Goal: Task Accomplishment & Management: Manage account settings

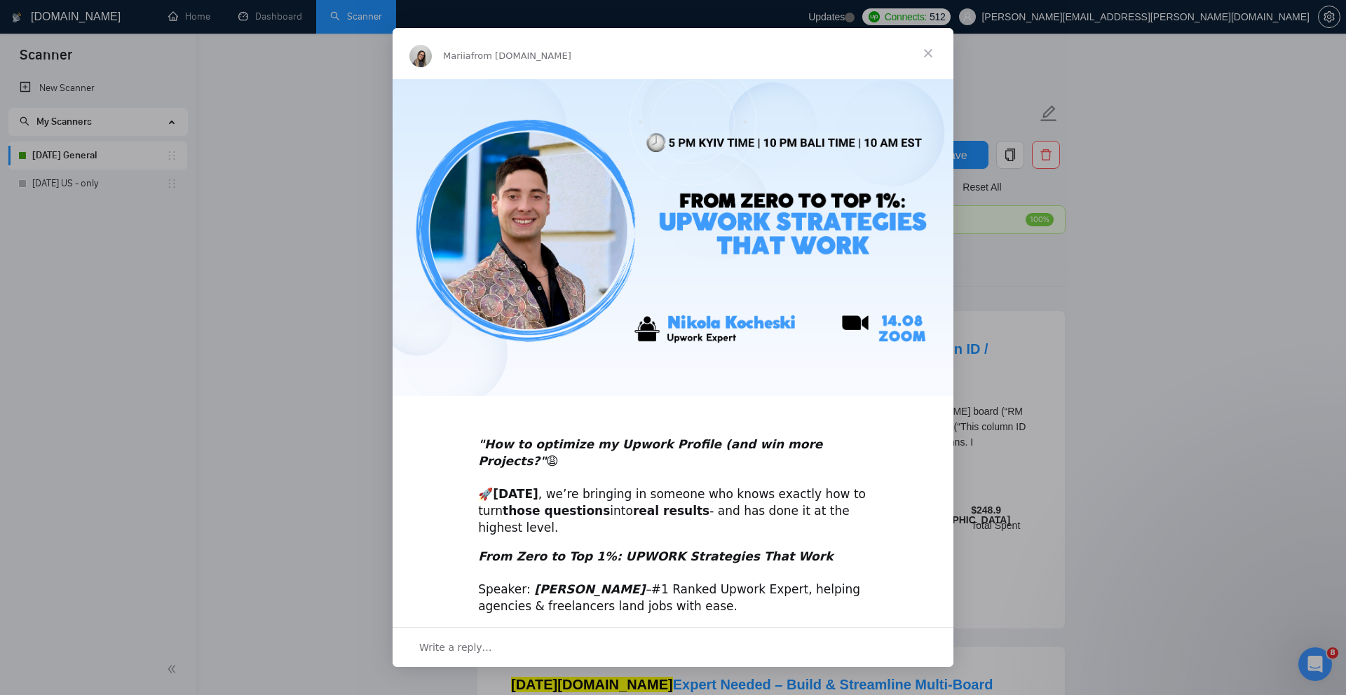
click at [929, 51] on span "Close" at bounding box center [928, 53] width 50 height 50
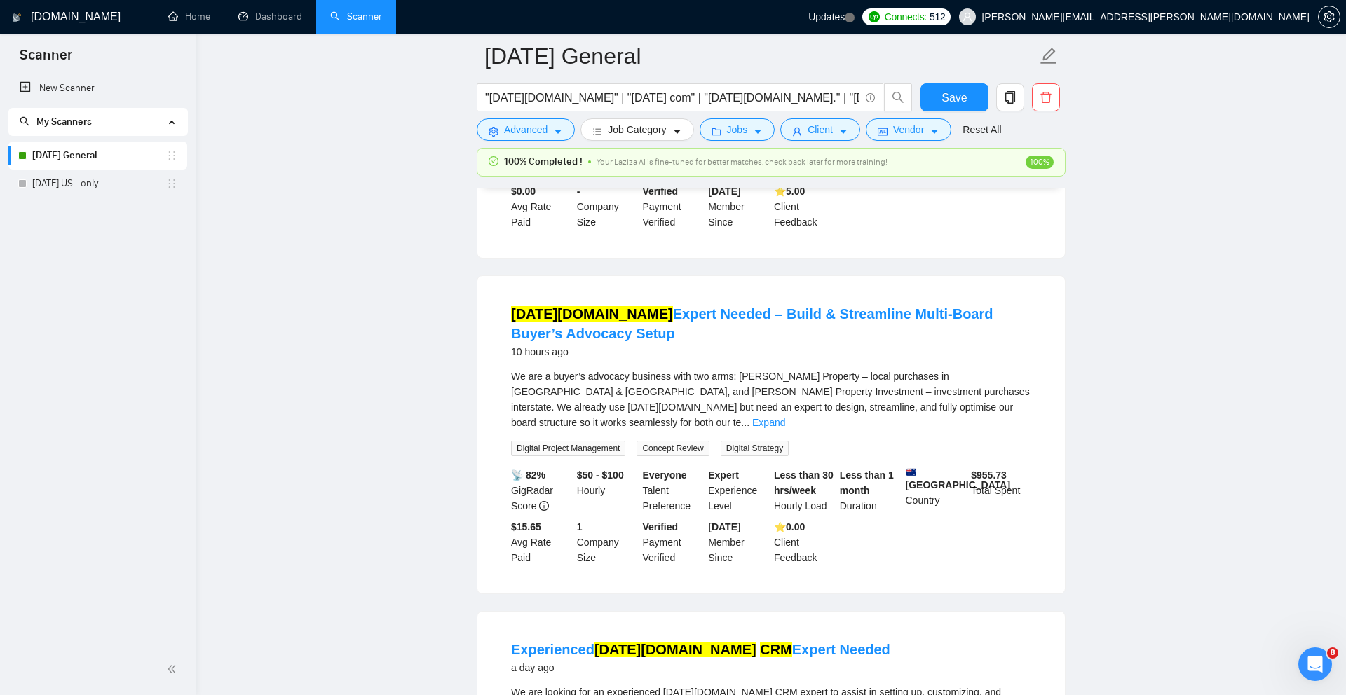
scroll to position [407, 0]
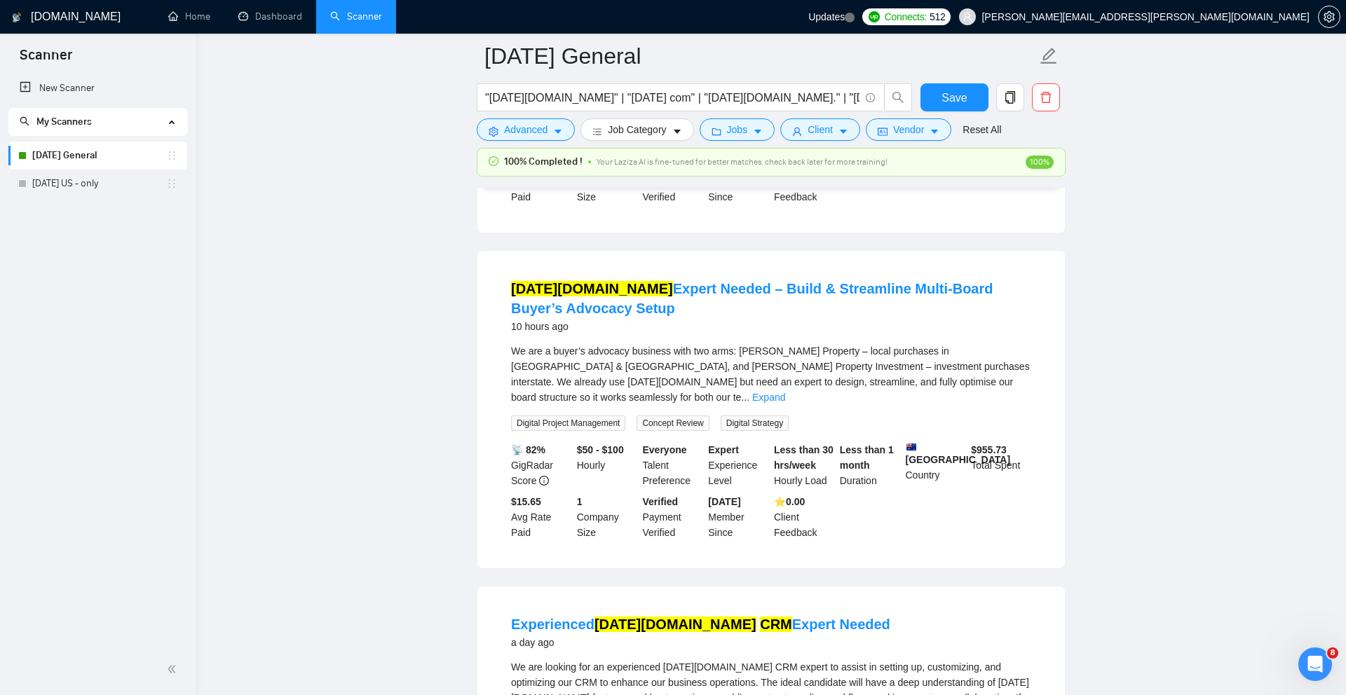
click at [1263, 17] on span "[PERSON_NAME][EMAIL_ADDRESS][PERSON_NAME][DOMAIN_NAME]" at bounding box center [1145, 17] width 328 height 0
click at [1326, 13] on icon "setting" at bounding box center [1328, 16] width 11 height 11
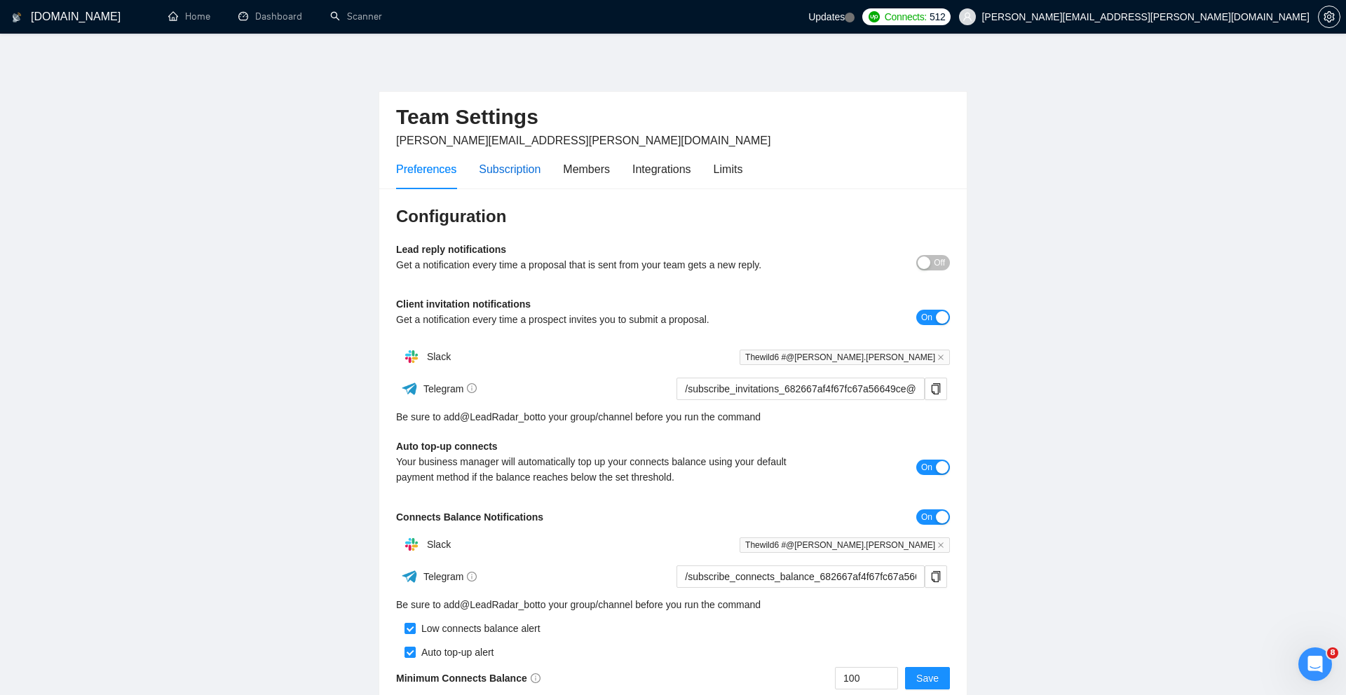
click at [538, 164] on div "Subscription" at bounding box center [510, 169] width 62 height 18
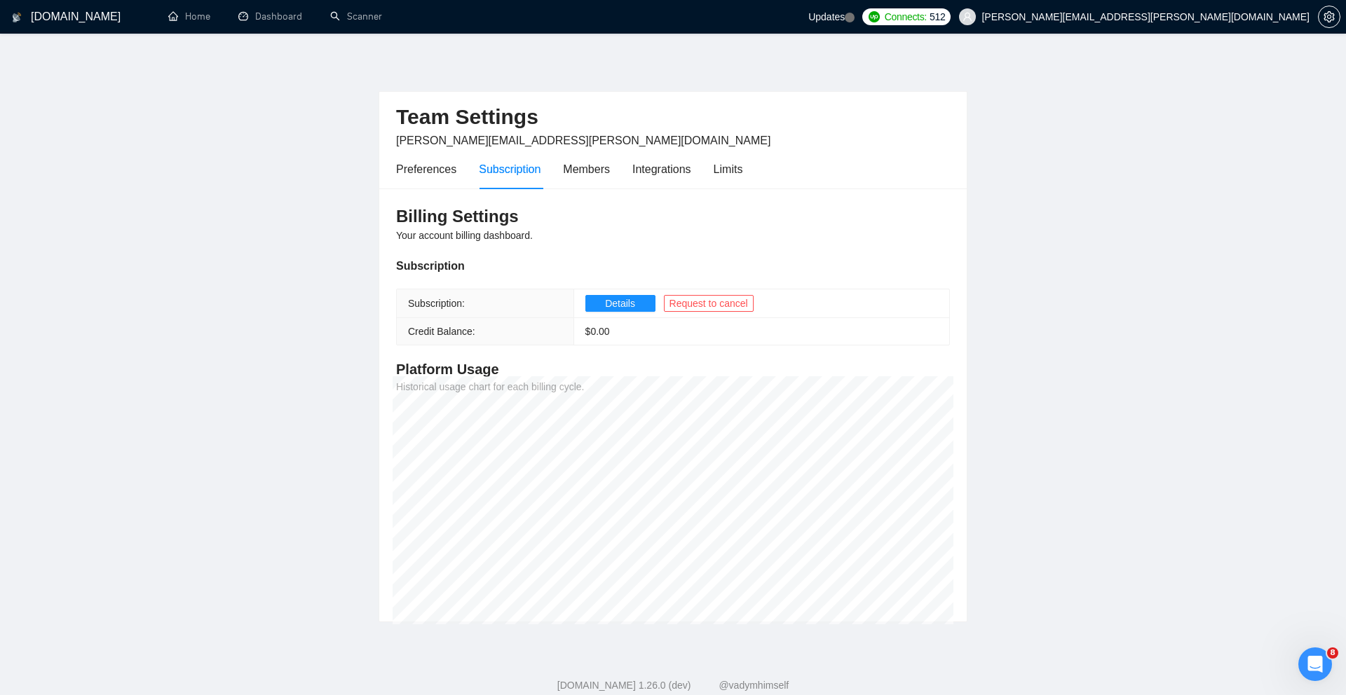
scroll to position [35, 0]
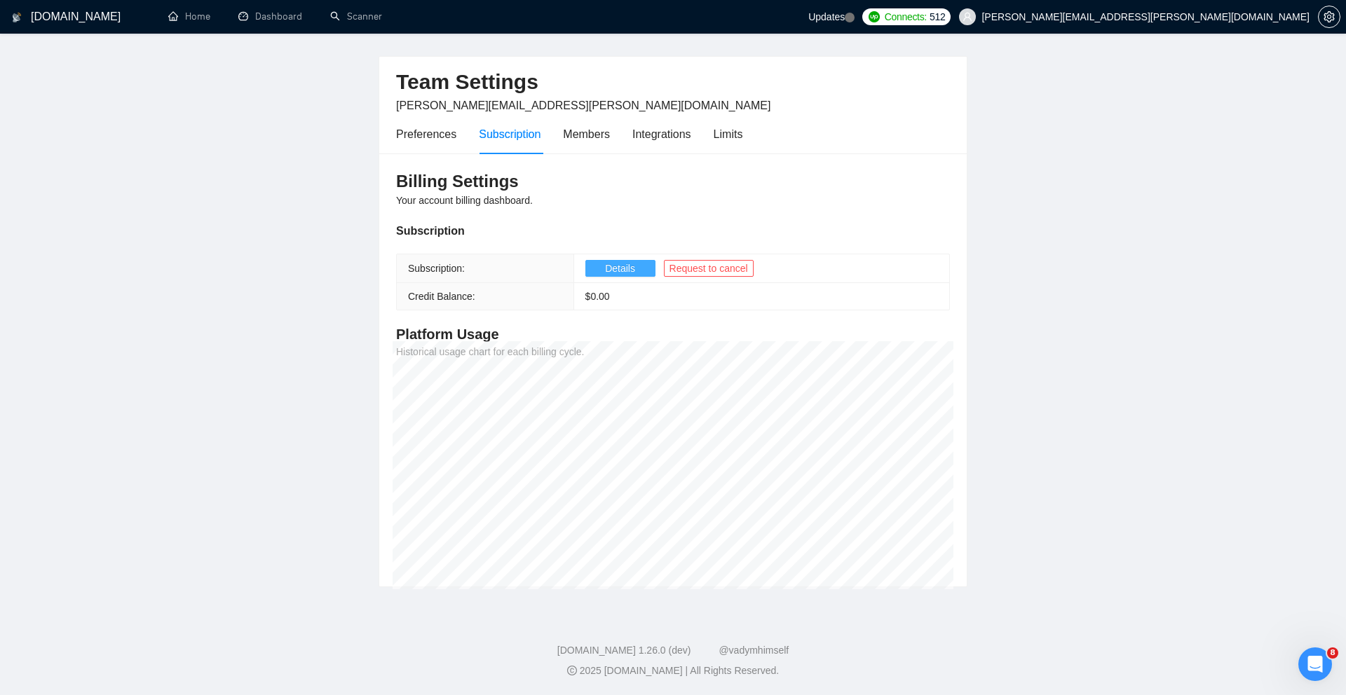
click at [622, 274] on span "Details" at bounding box center [620, 268] width 30 height 15
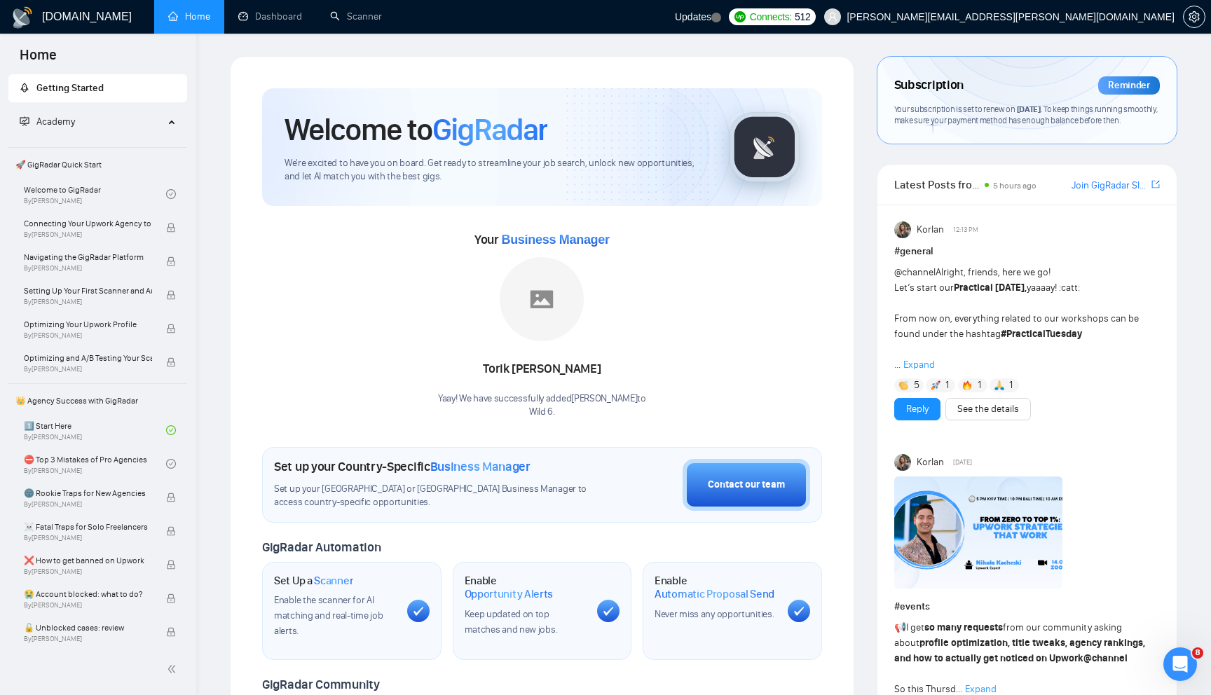
click at [68, 22] on h1 "[DOMAIN_NAME]" at bounding box center [87, 17] width 90 height 34
click at [1193, 17] on icon "setting" at bounding box center [1194, 16] width 11 height 11
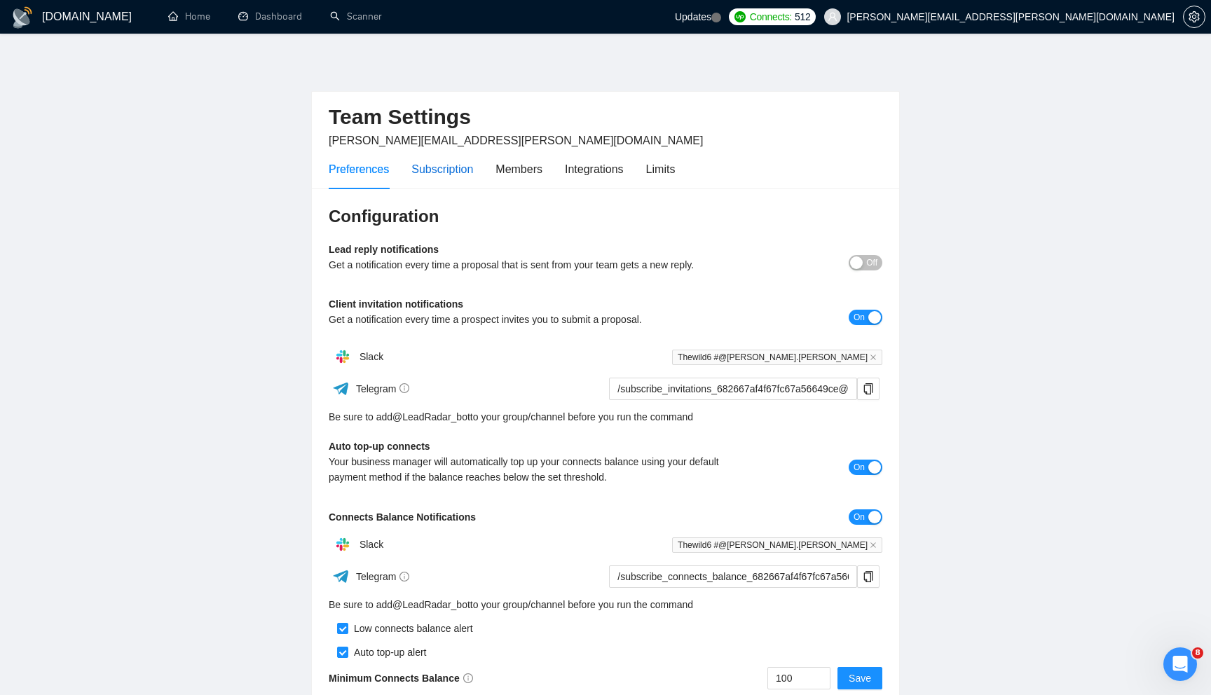
click at [441, 163] on div "Subscription" at bounding box center [442, 169] width 62 height 18
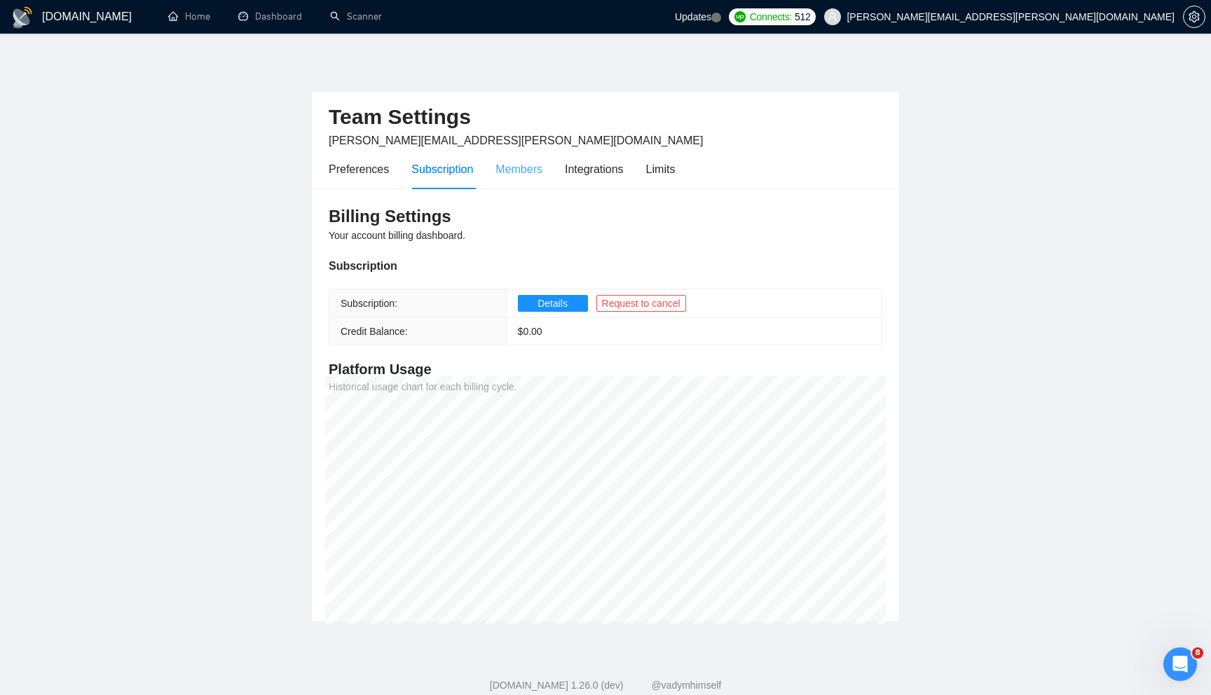
click at [523, 177] on div "Members" at bounding box center [518, 169] width 47 height 40
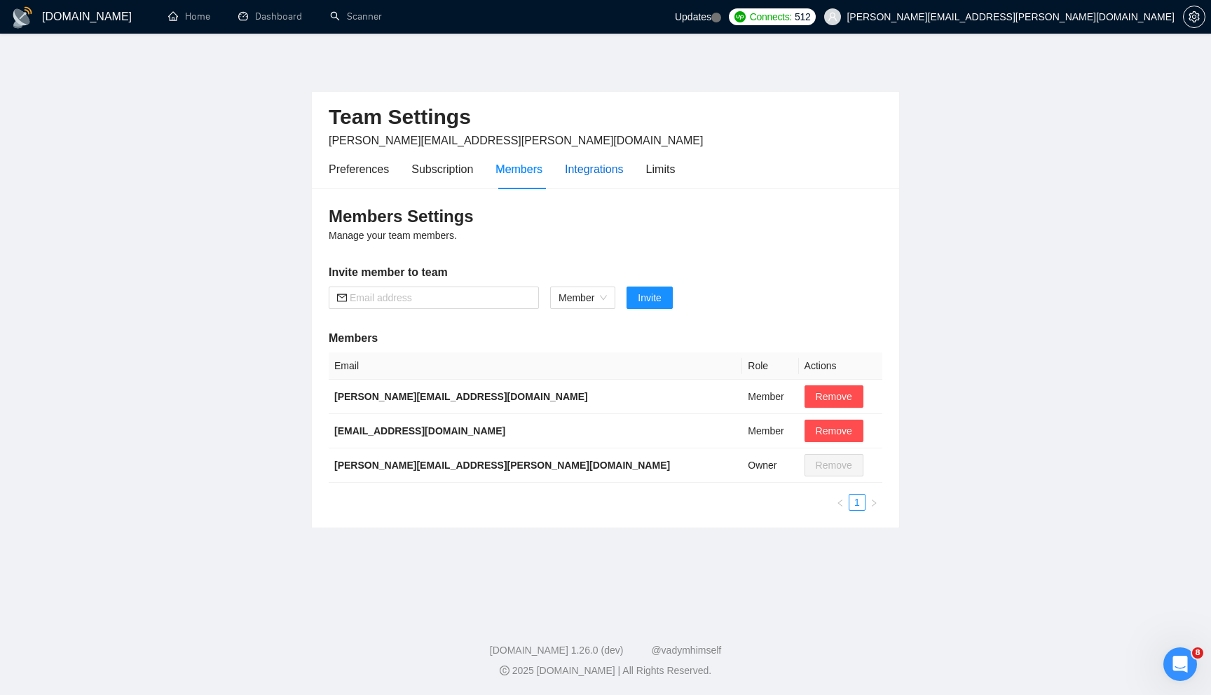
click at [580, 162] on div "Integrations" at bounding box center [594, 169] width 59 height 18
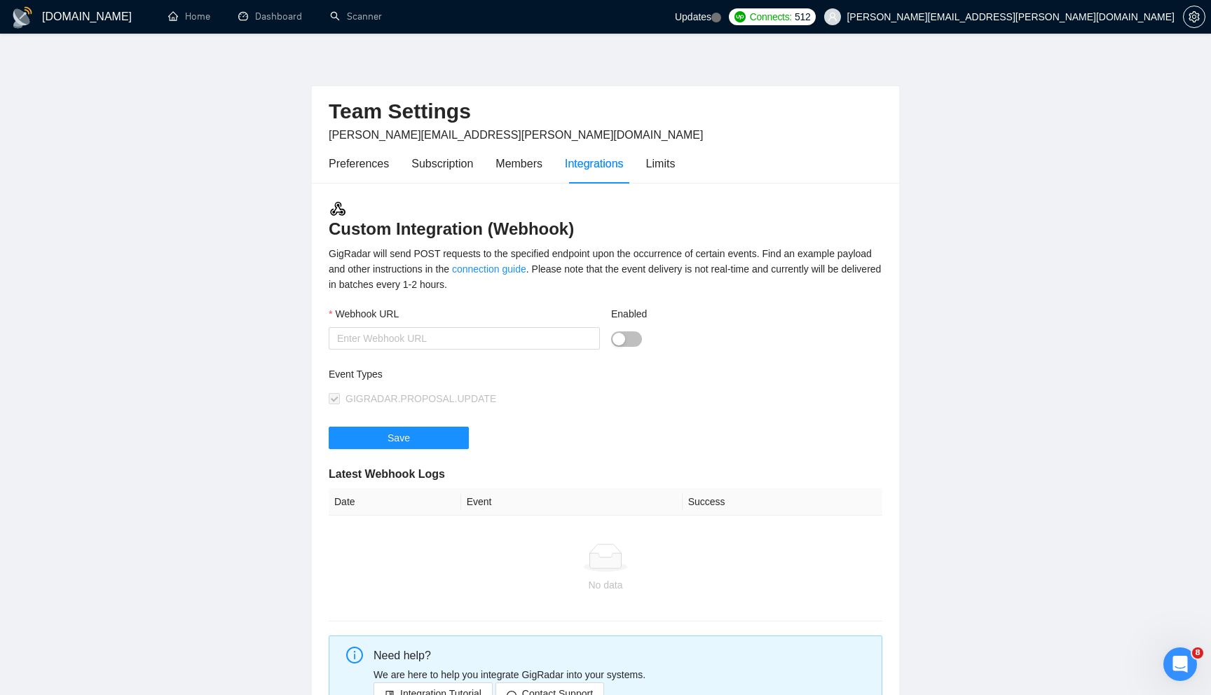
scroll to position [4, 0]
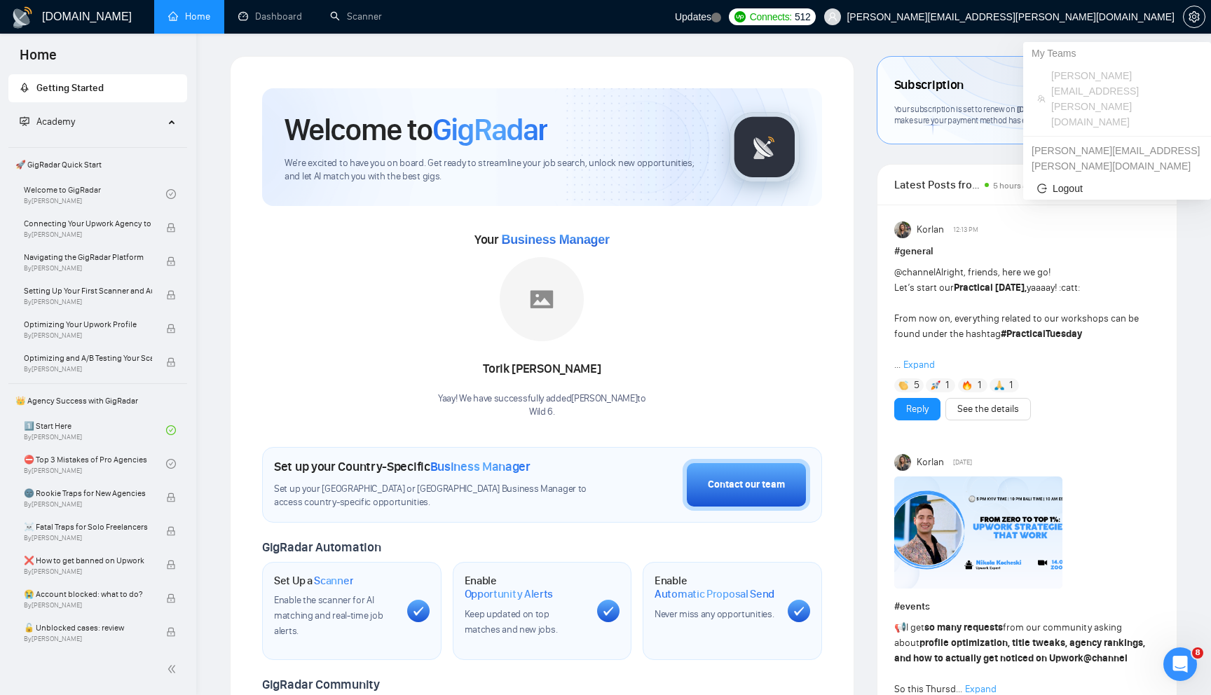
click at [1135, 23] on span "[PERSON_NAME][EMAIL_ADDRESS][PERSON_NAME][DOMAIN_NAME]" at bounding box center [999, 16] width 367 height 45
click at [1179, 13] on span "[PERSON_NAME][EMAIL_ADDRESS][PERSON_NAME][DOMAIN_NAME]" at bounding box center [999, 16] width 367 height 45
